Goal: Use online tool/utility: Use online tool/utility

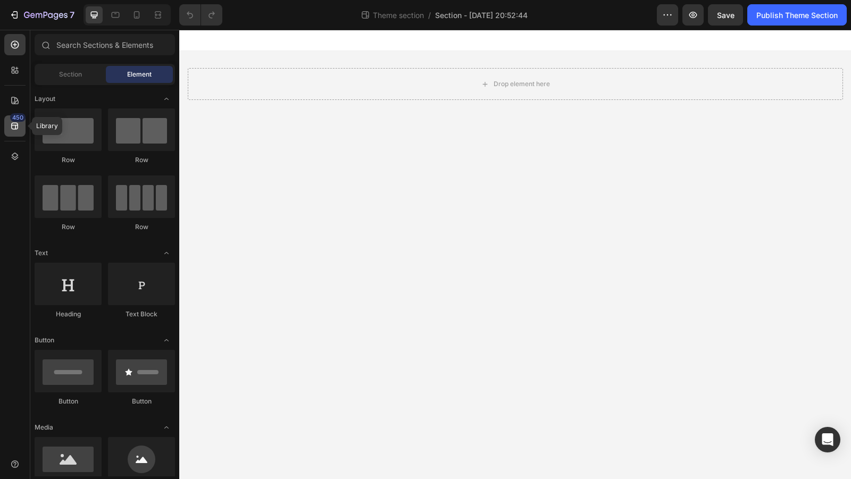
click at [14, 122] on icon at bounding box center [15, 126] width 11 height 11
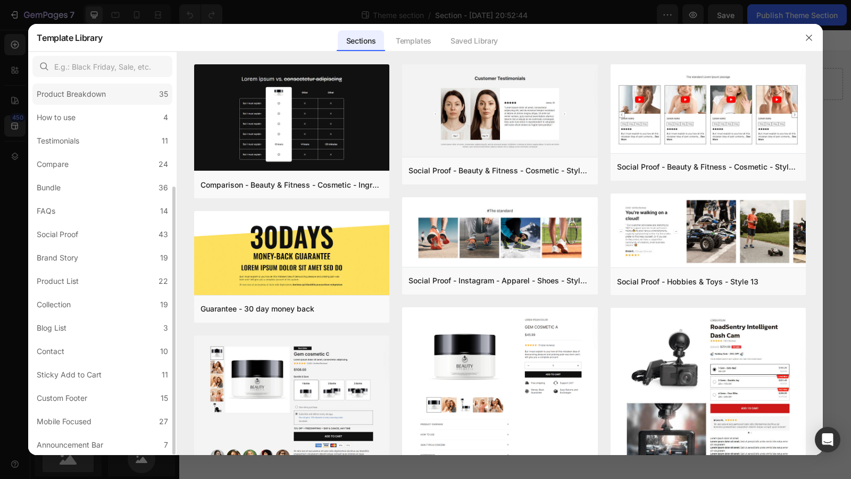
click at [77, 86] on label "Product Breakdown 35" at bounding box center [102, 93] width 140 height 21
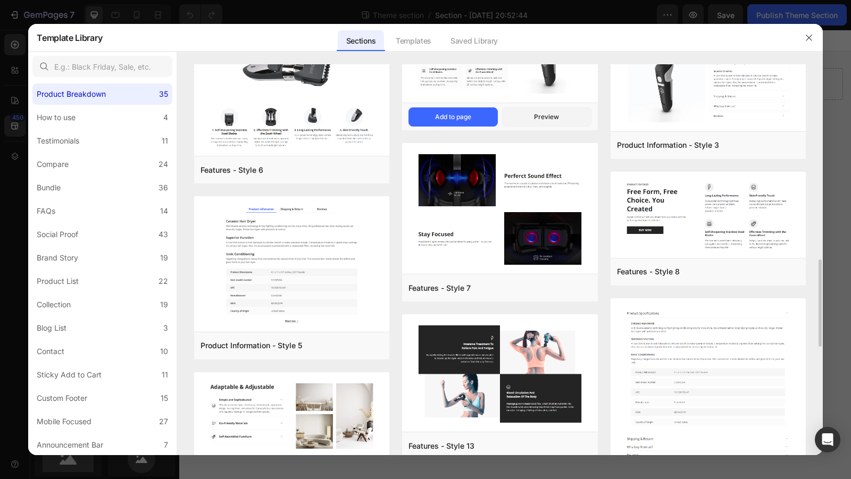
scroll to position [860, 0]
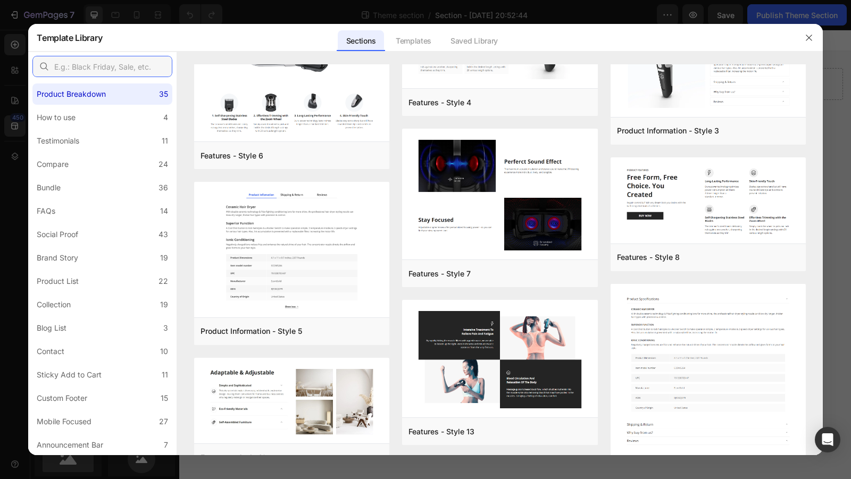
click at [80, 69] on input "text" at bounding box center [102, 66] width 140 height 21
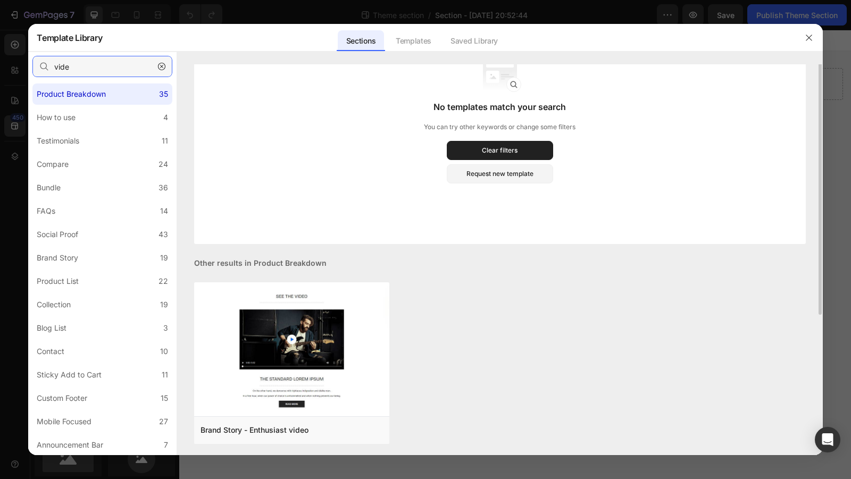
scroll to position [0, 0]
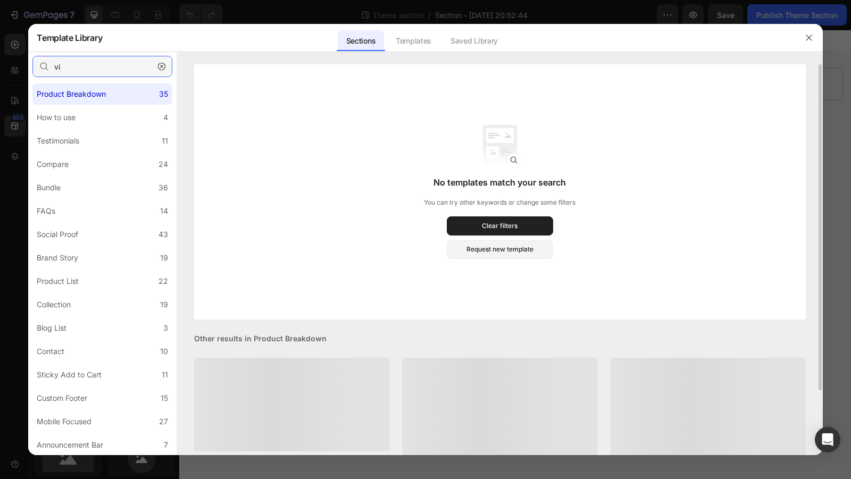
type input "v"
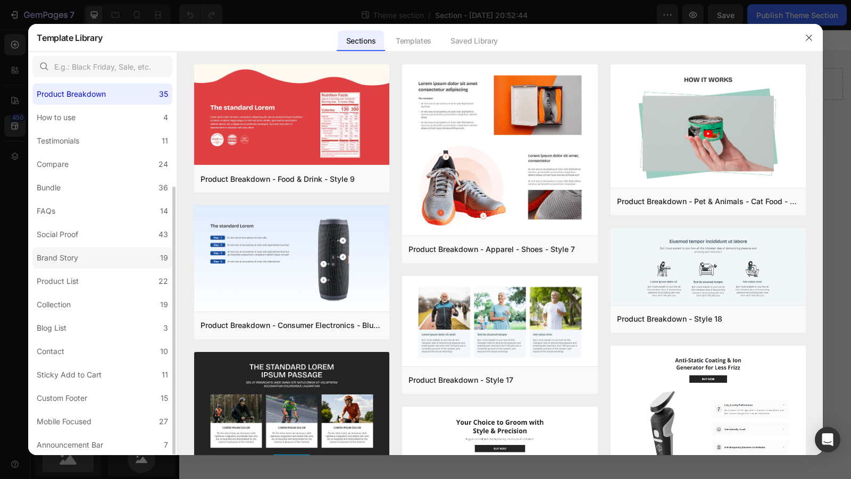
click at [84, 253] on label "Brand Story 19" at bounding box center [102, 257] width 140 height 21
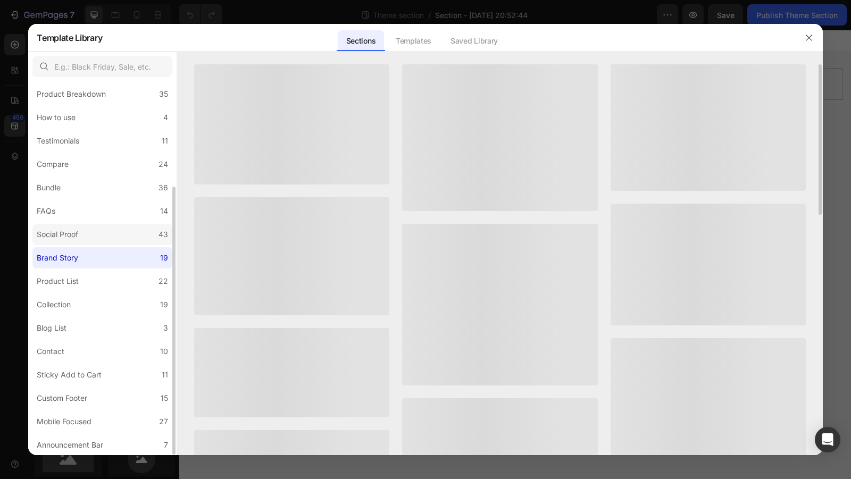
click at [89, 227] on label "Social Proof 43" at bounding box center [102, 234] width 140 height 21
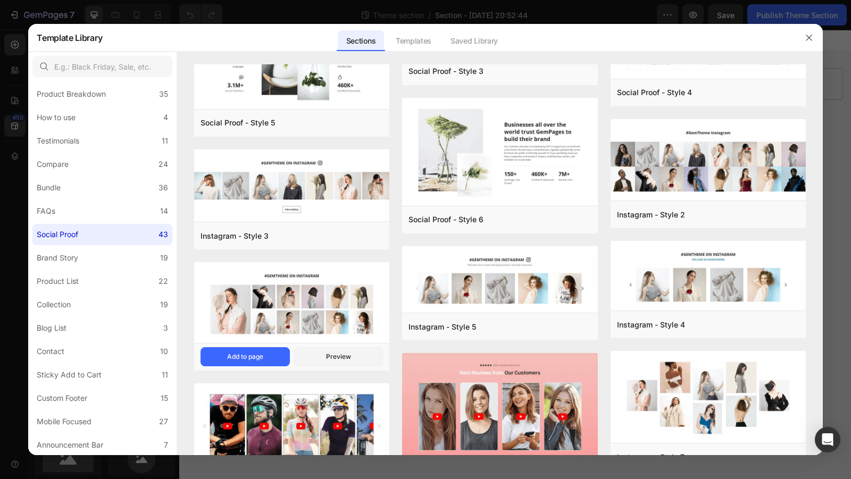
scroll to position [454, 0]
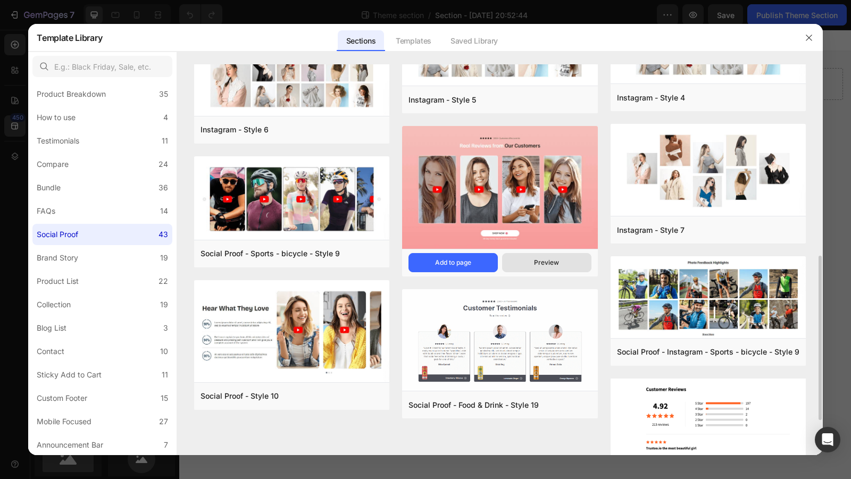
click at [529, 263] on button "Preview" at bounding box center [546, 262] width 89 height 19
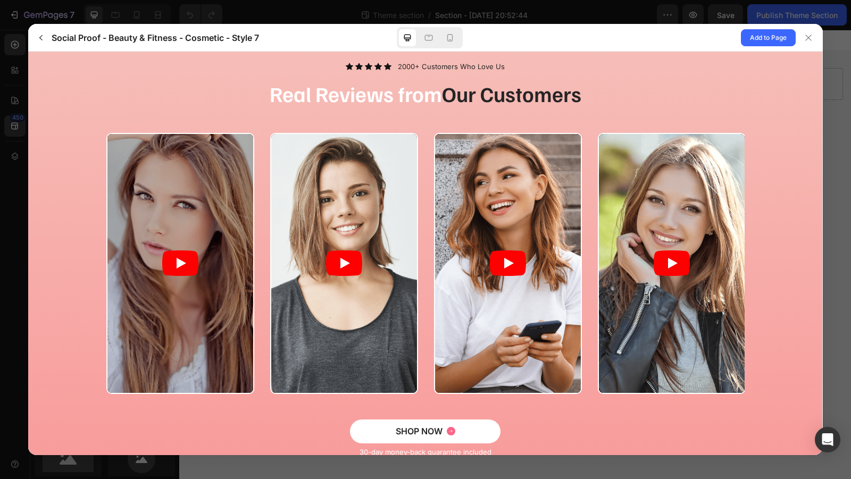
scroll to position [0, 0]
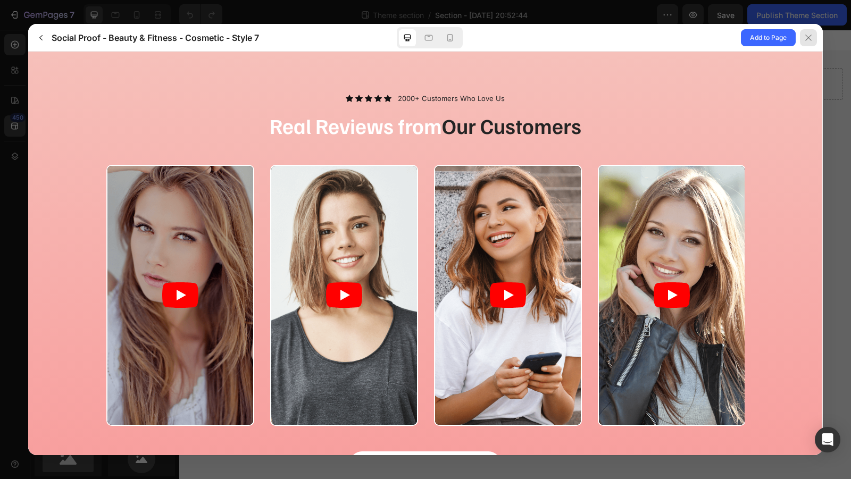
click at [808, 40] on icon at bounding box center [808, 37] width 9 height 9
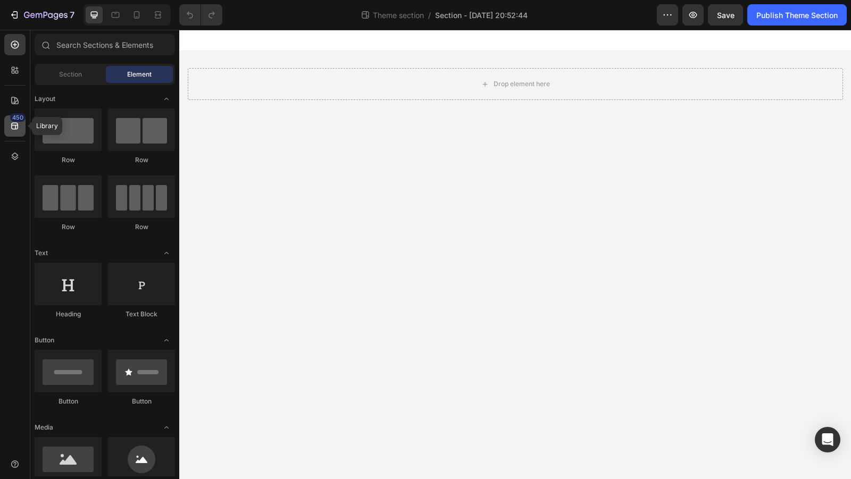
click at [14, 127] on icon at bounding box center [15, 126] width 11 height 11
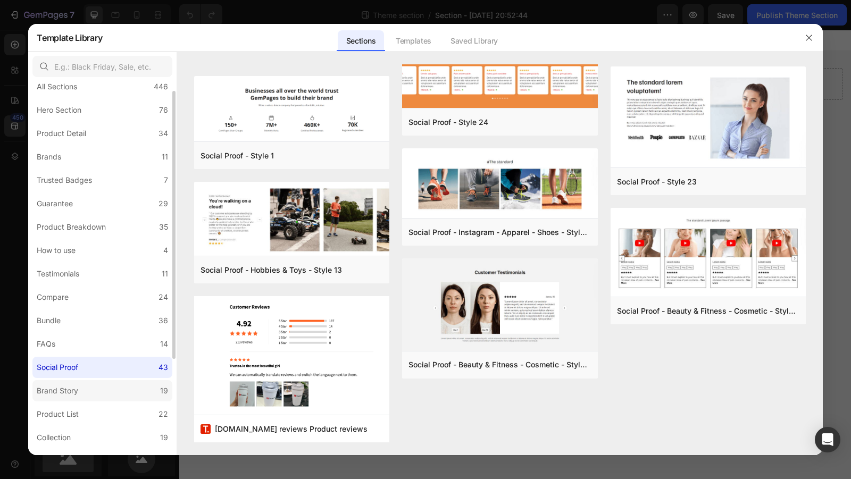
scroll to position [52, 0]
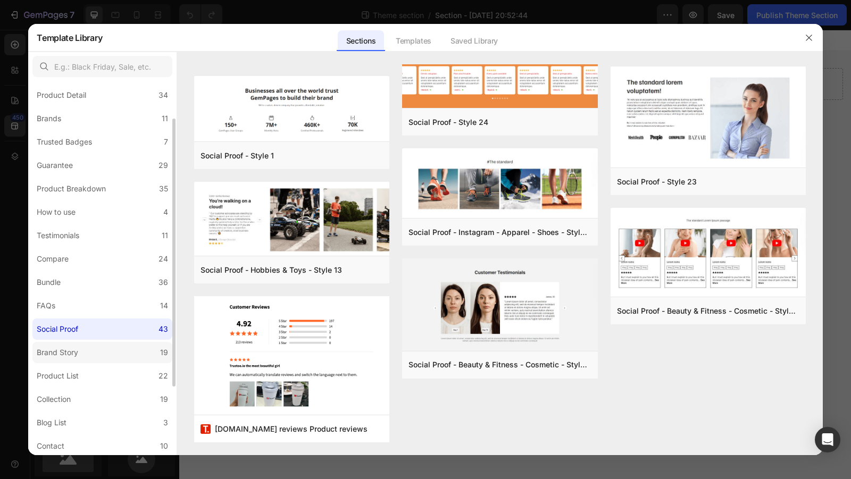
click at [105, 346] on label "Brand Story 19" at bounding box center [102, 352] width 140 height 21
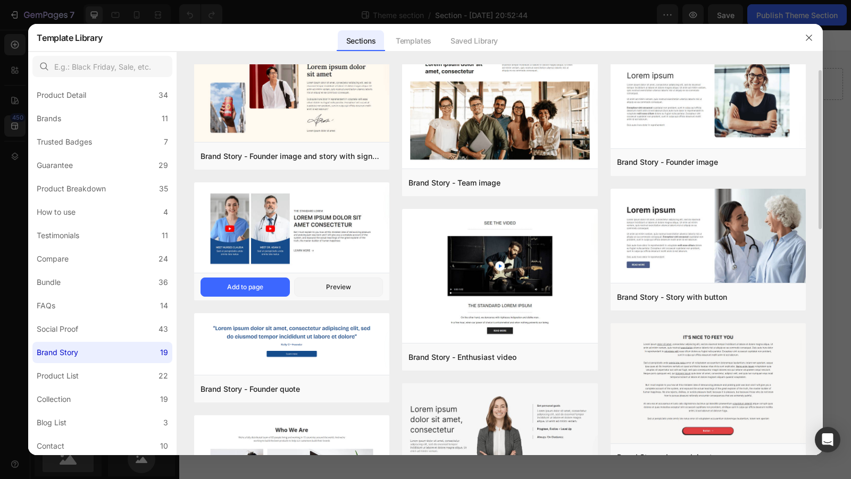
scroll to position [0, 0]
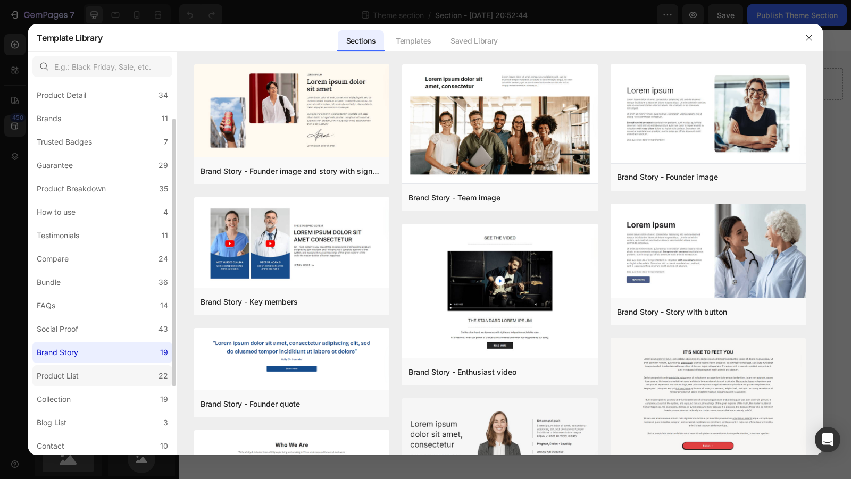
click at [111, 367] on label "Product List 22" at bounding box center [102, 375] width 140 height 21
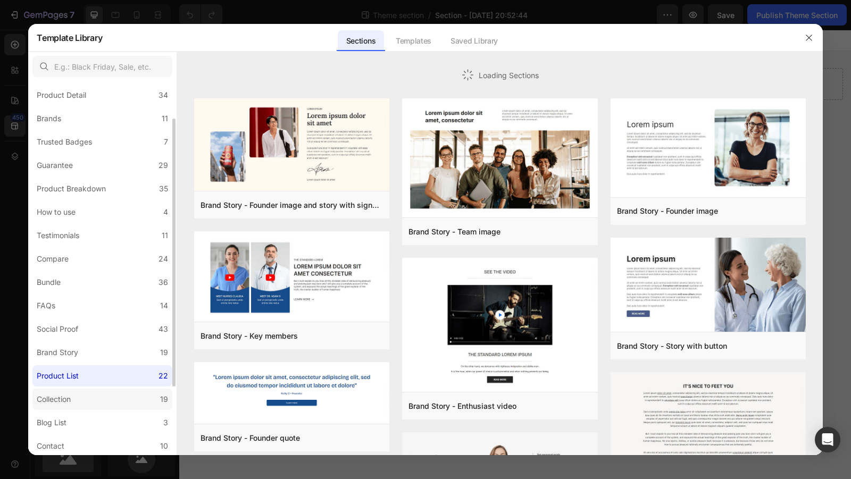
click at [97, 397] on label "Collection 19" at bounding box center [102, 399] width 140 height 21
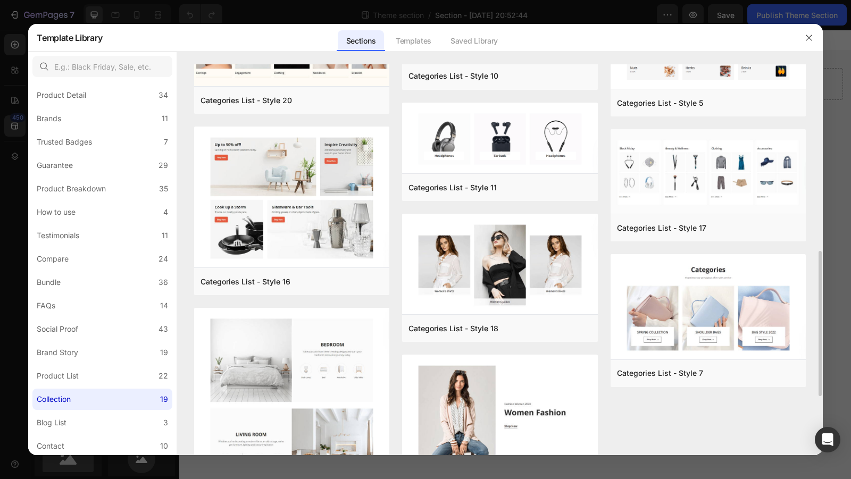
scroll to position [661, 0]
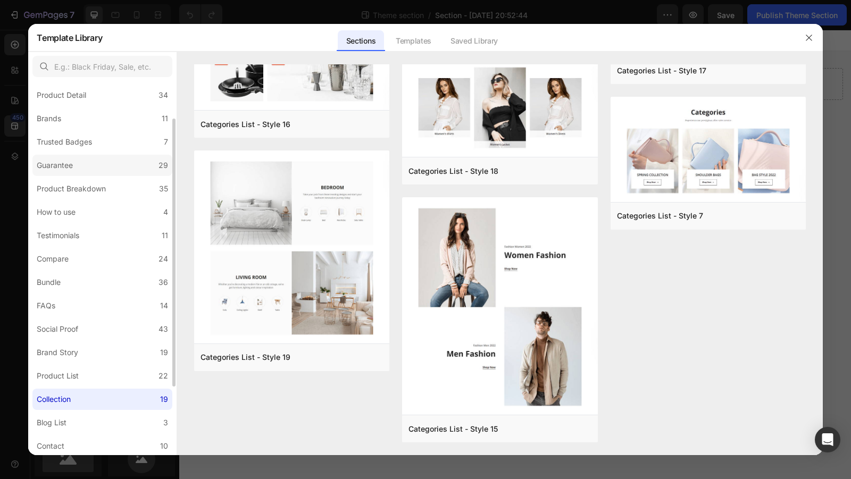
click at [108, 164] on label "Guarantee 29" at bounding box center [102, 165] width 140 height 21
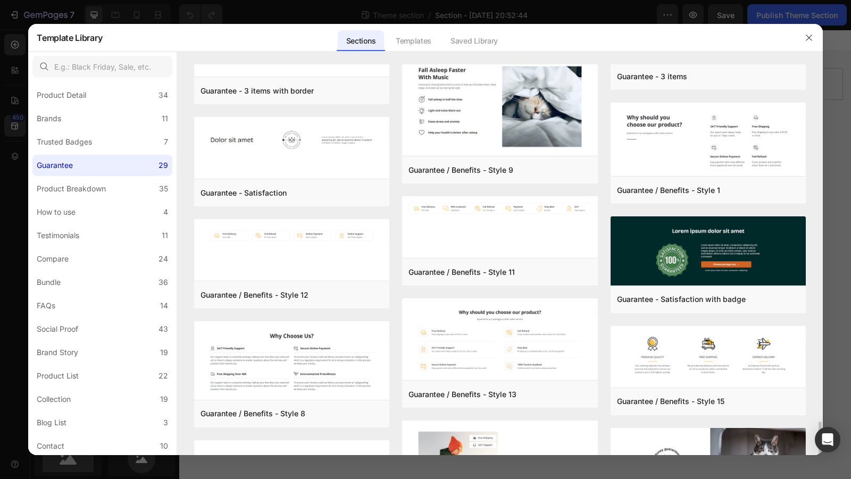
scroll to position [691, 0]
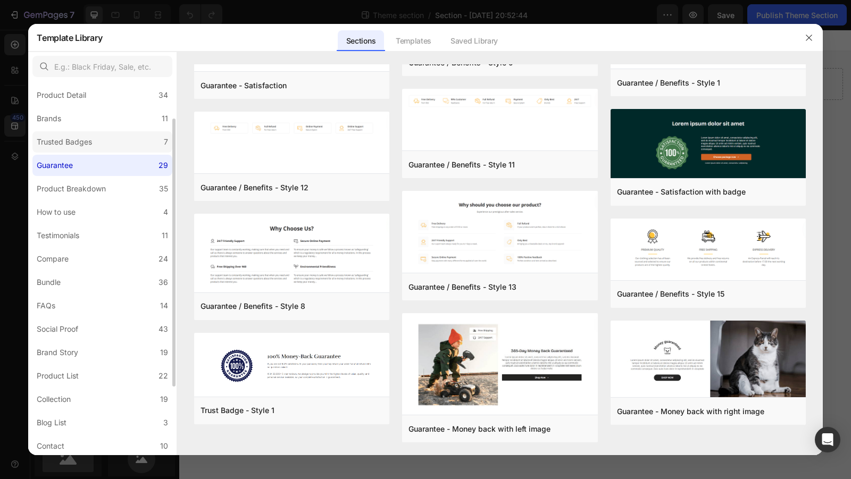
click at [78, 137] on div "Trusted Badges" at bounding box center [64, 142] width 55 height 13
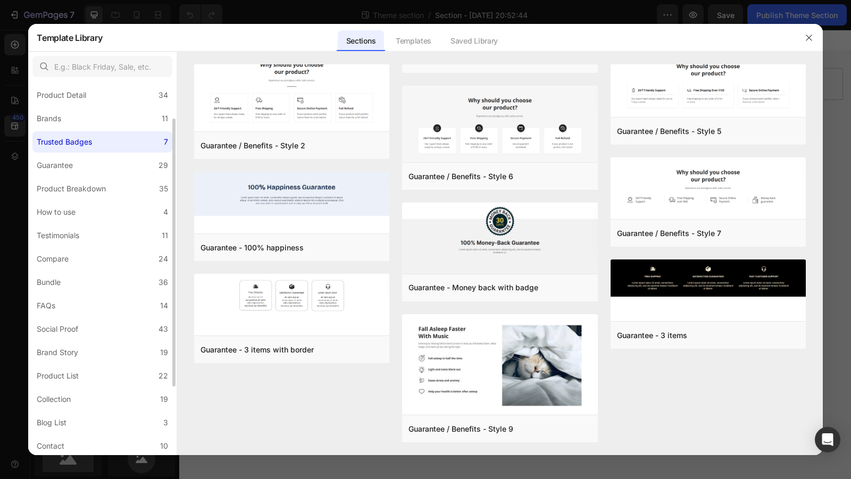
scroll to position [0, 0]
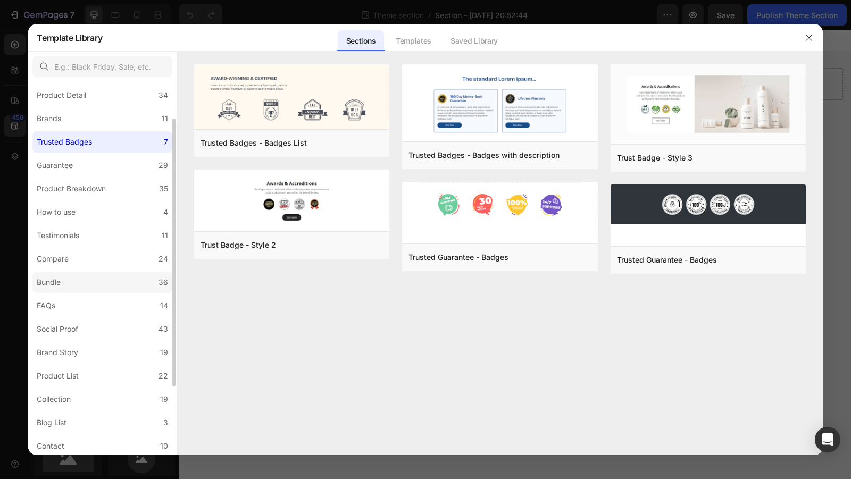
click at [119, 281] on label "Bundle 36" at bounding box center [102, 282] width 140 height 21
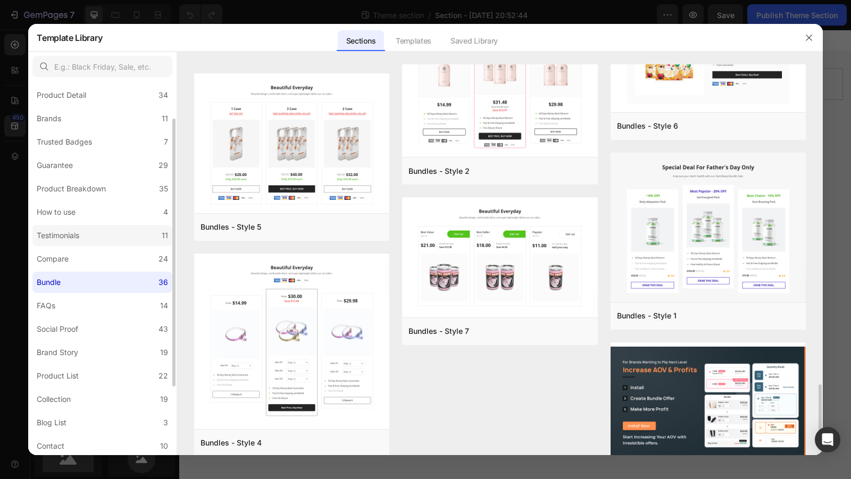
scroll to position [1912, 0]
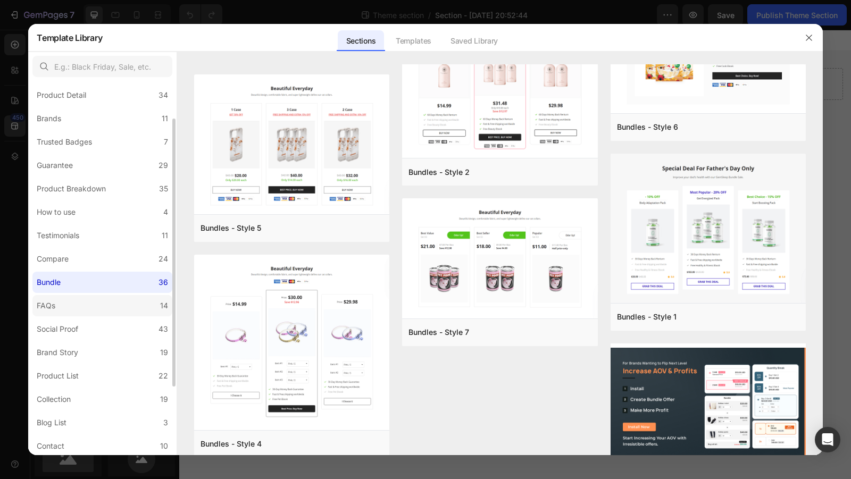
click at [83, 304] on label "FAQs 14" at bounding box center [102, 305] width 140 height 21
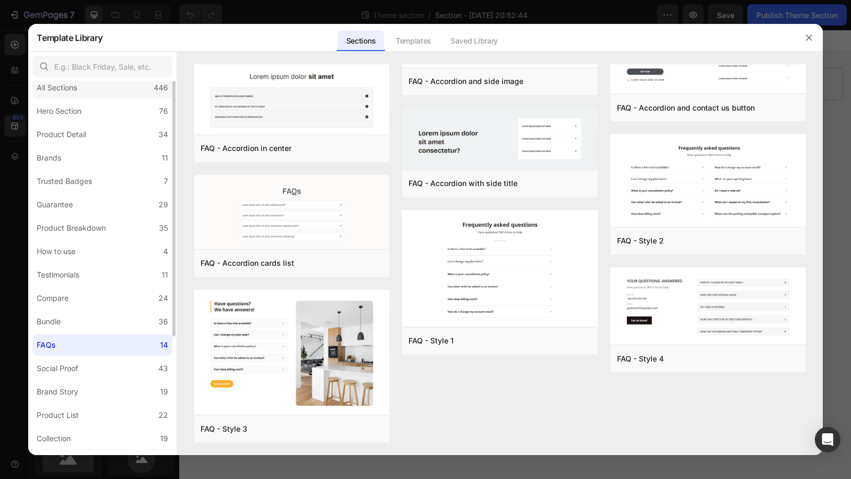
scroll to position [0, 0]
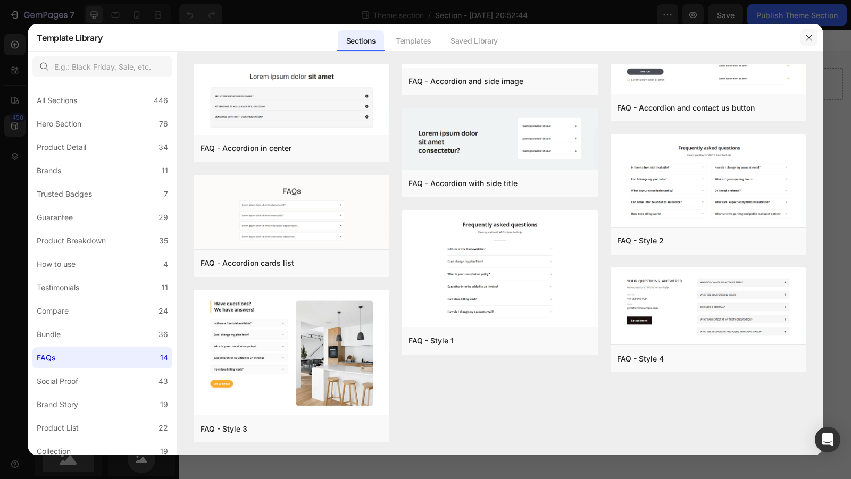
click at [808, 41] on icon "button" at bounding box center [809, 37] width 9 height 9
